Goal: Information Seeking & Learning: Learn about a topic

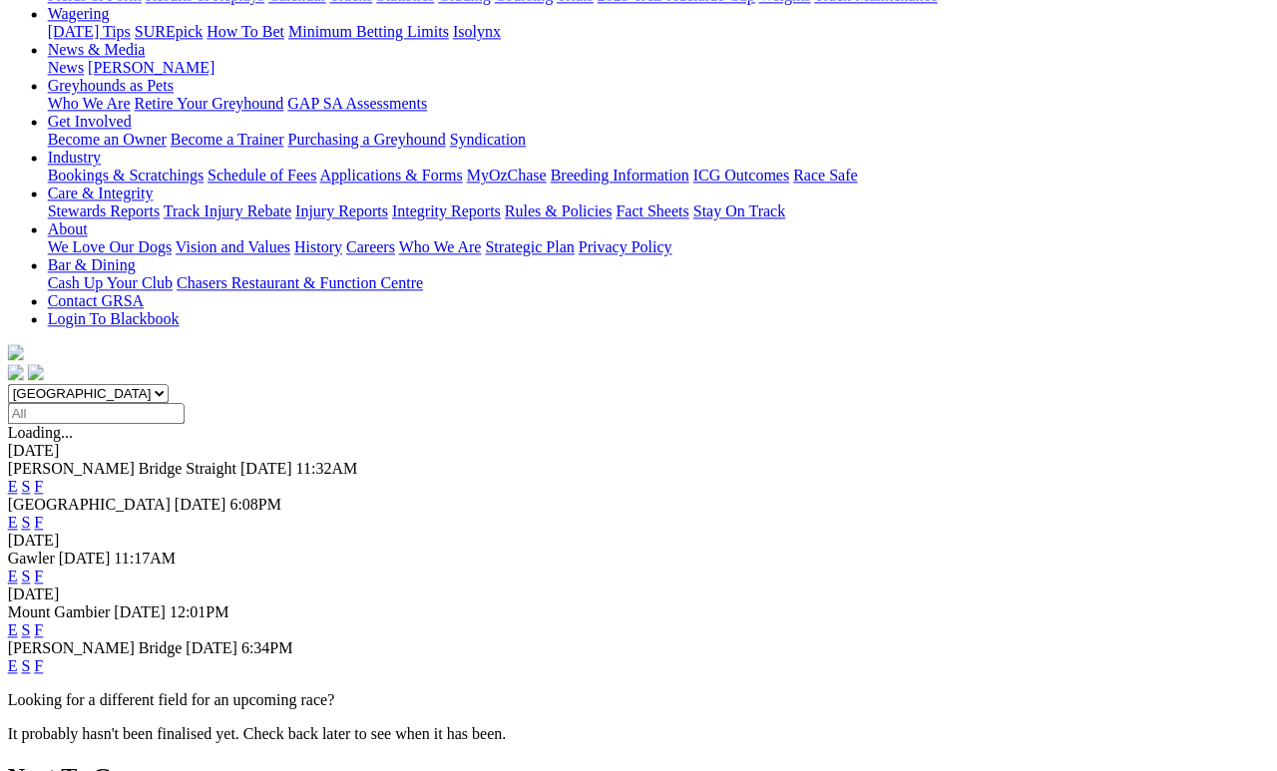
scroll to position [266, 9]
click at [44, 658] on link "F" at bounding box center [39, 666] width 9 height 17
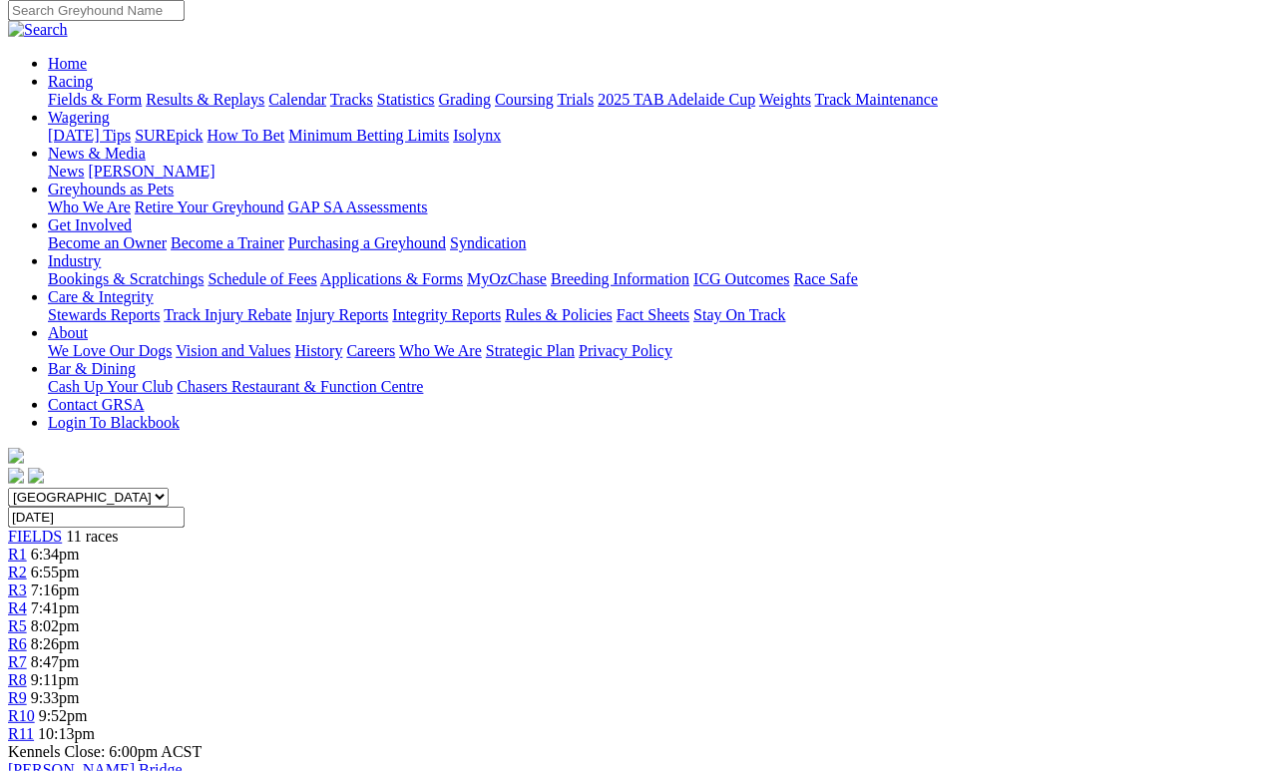
scroll to position [258, 0]
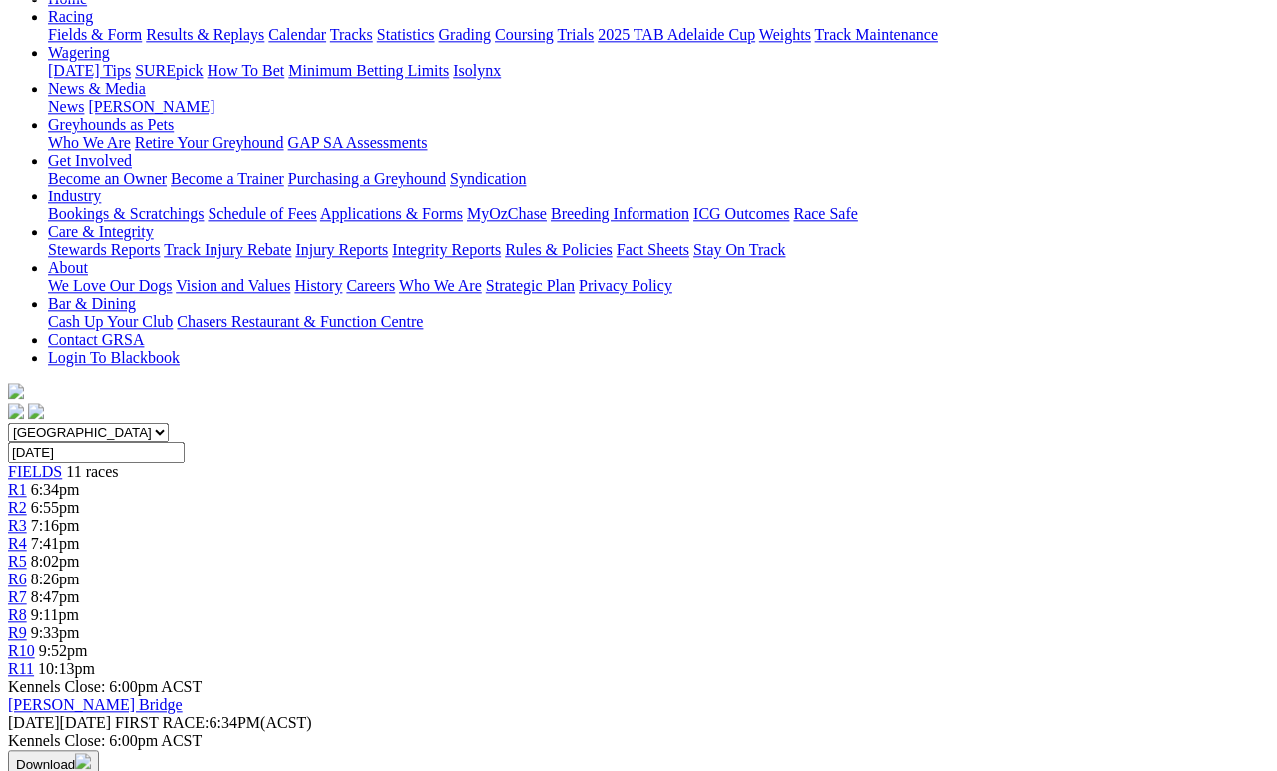
scroll to position [226, 0]
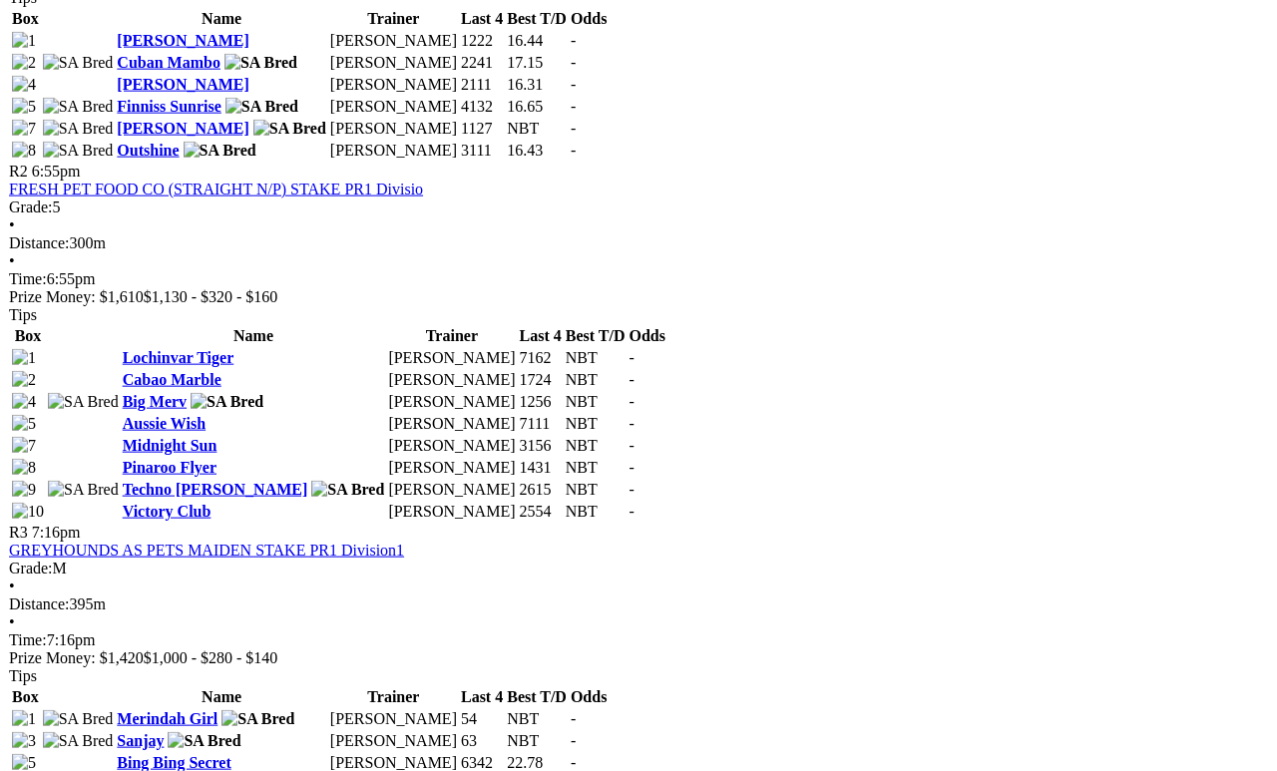
scroll to position [1205, 0]
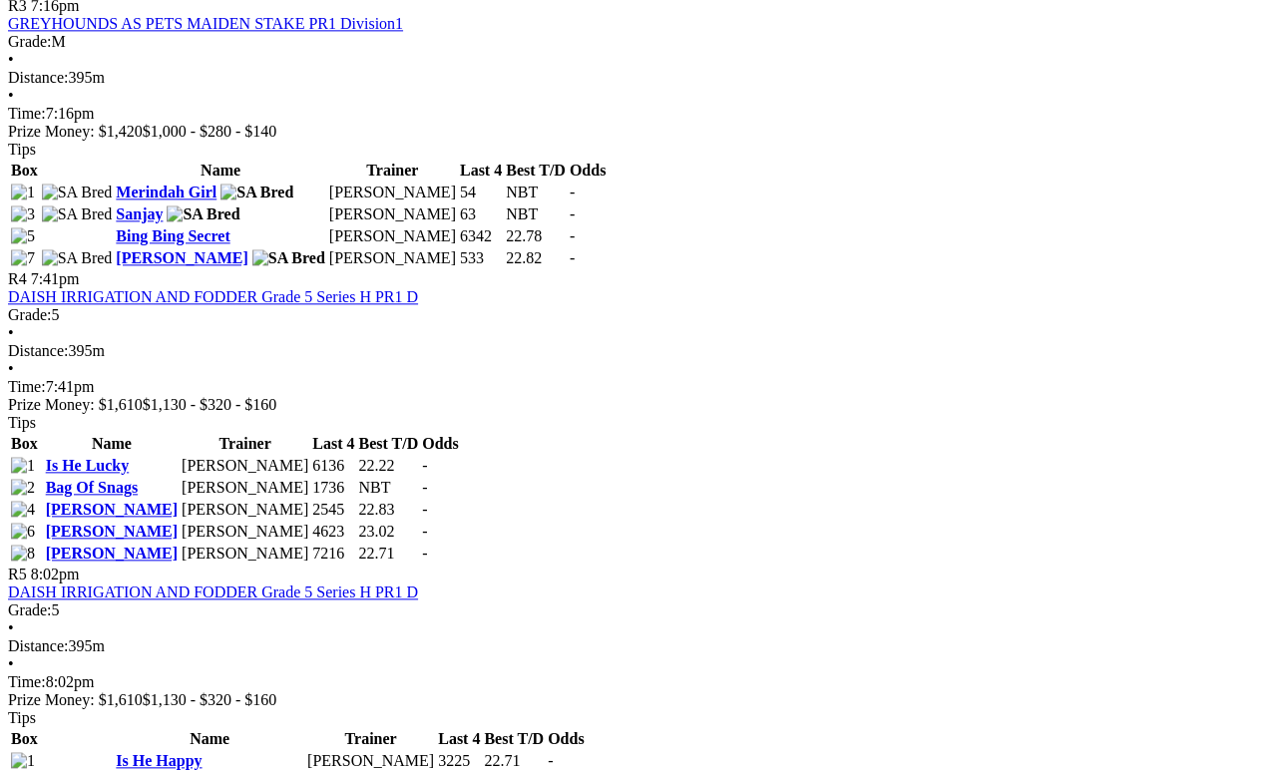
scroll to position [1753, 0]
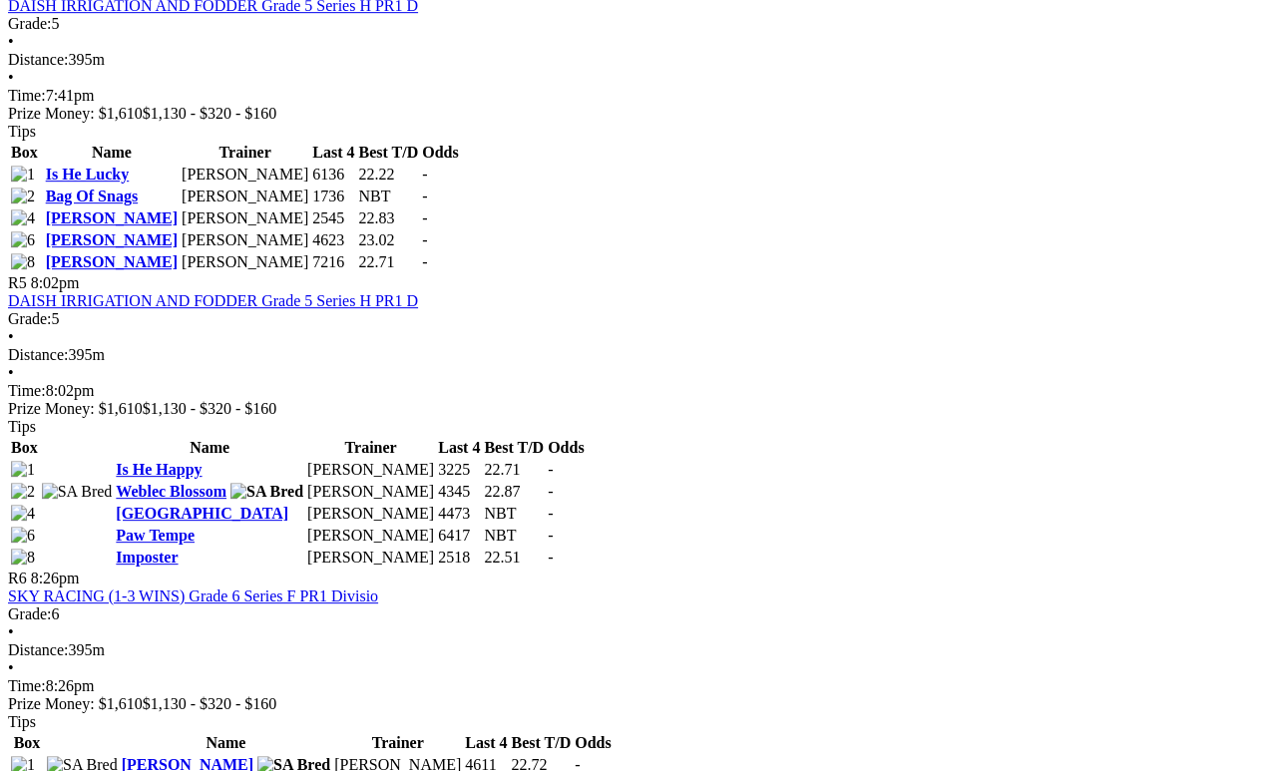
scroll to position [2032, 0]
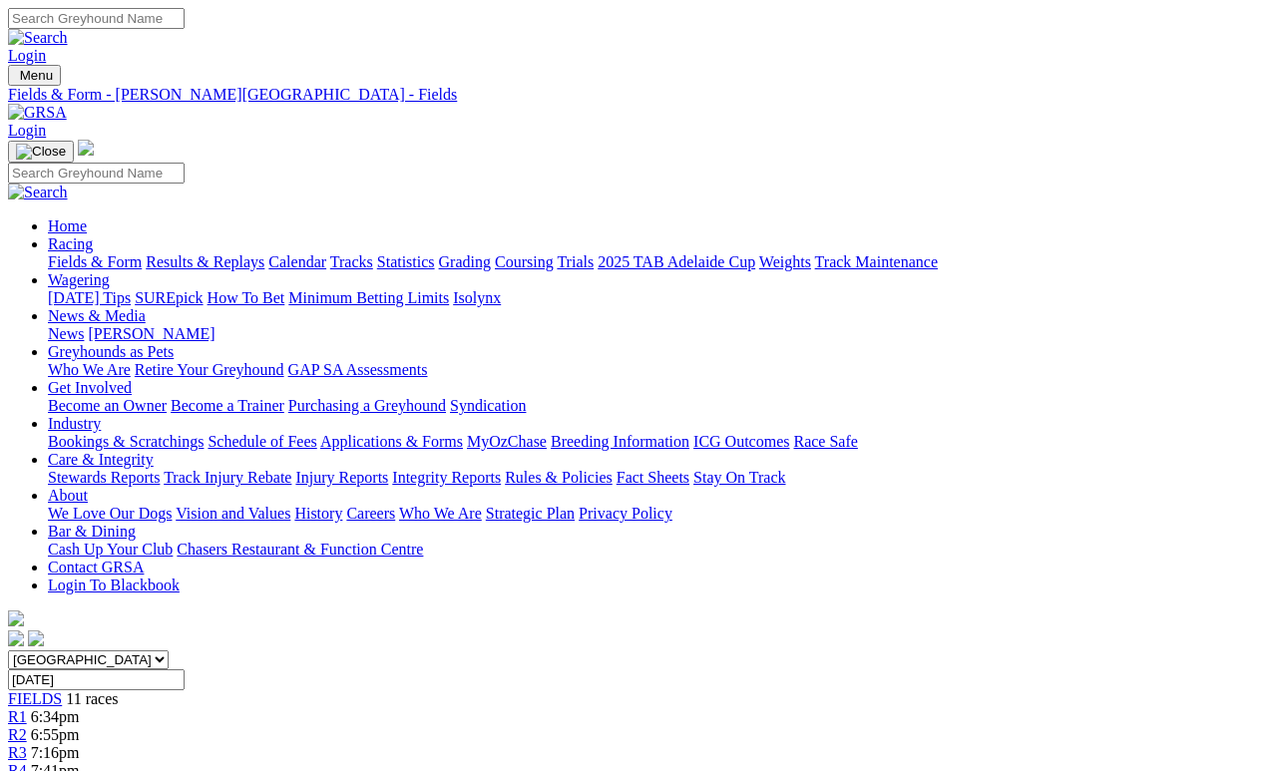
click at [113, 253] on link "Fields & Form" at bounding box center [95, 261] width 94 height 17
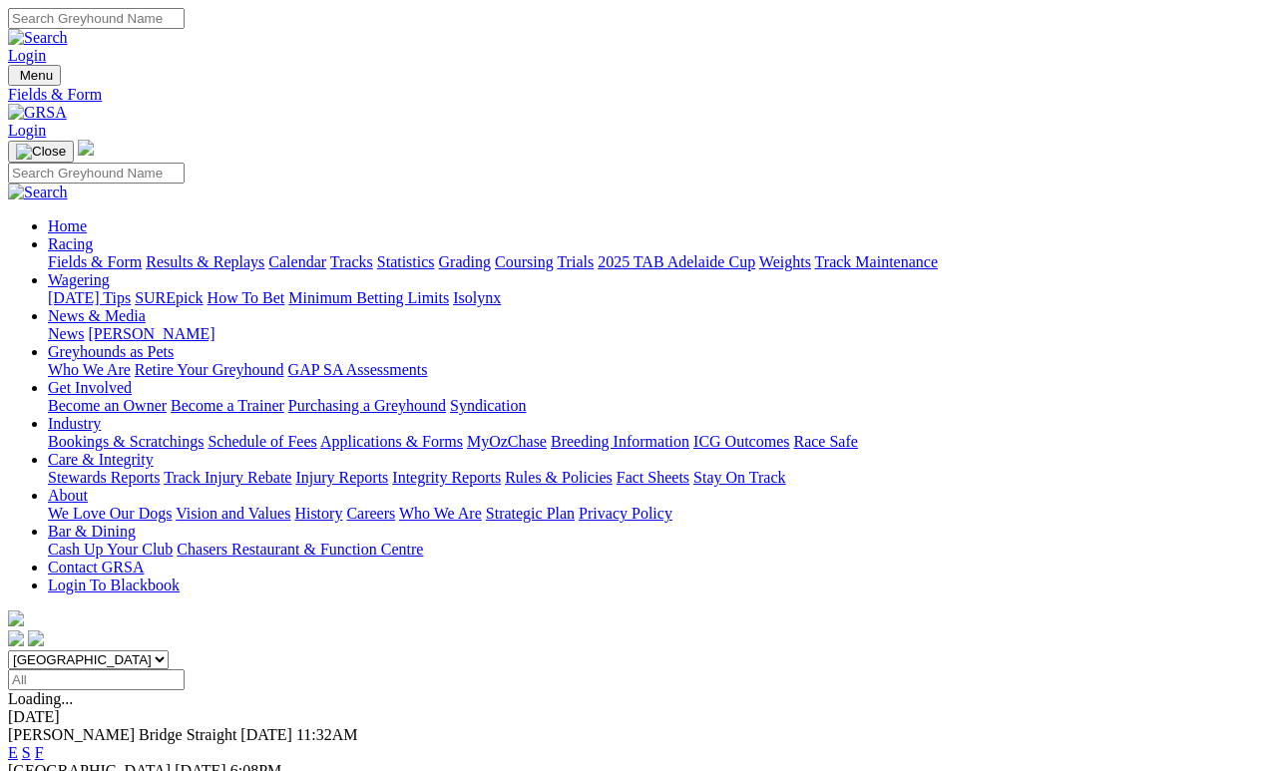
click at [326, 253] on link "Calendar" at bounding box center [297, 261] width 58 height 17
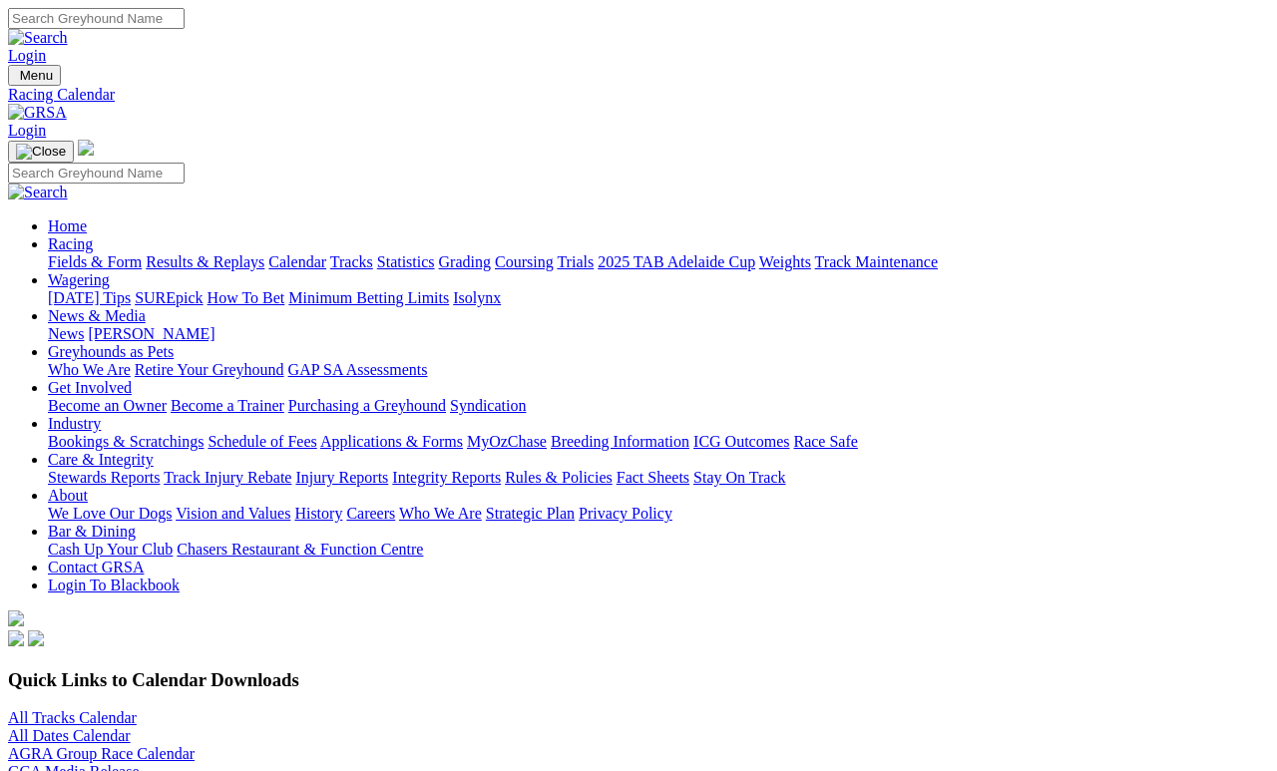
scroll to position [9, 0]
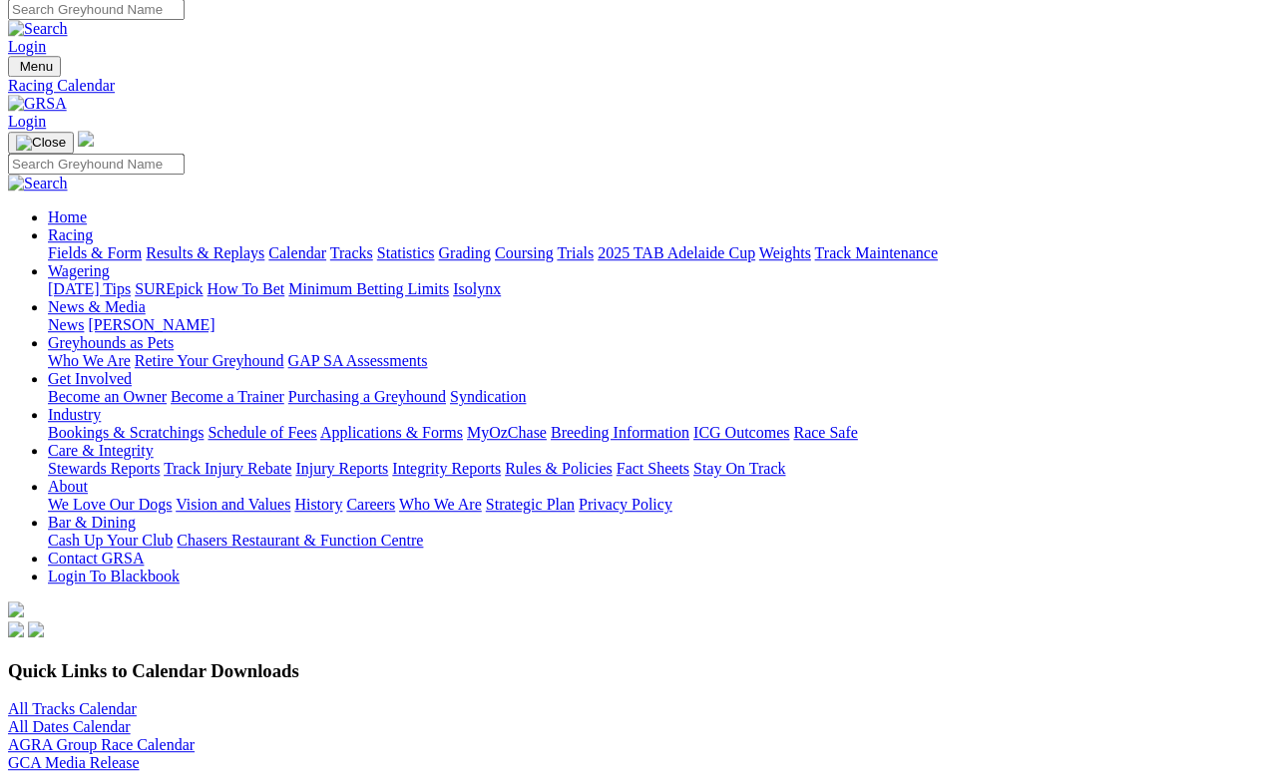
click at [131, 701] on link "All Tracks Calendar" at bounding box center [72, 709] width 129 height 17
